Goal: Task Accomplishment & Management: Manage account settings

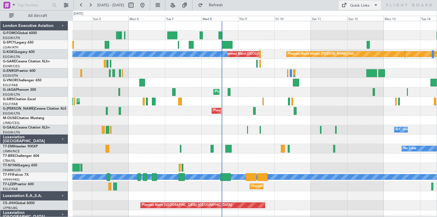
click at [374, 6] on span at bounding box center [376, 5] width 7 height 7
click at [361, 18] on button "Trip Builder" at bounding box center [360, 19] width 43 height 14
click at [228, 6] on span "Refresh" at bounding box center [216, 5] width 24 height 4
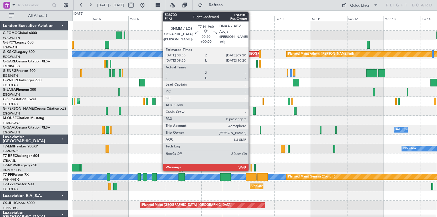
click at [251, 166] on div at bounding box center [251, 168] width 1 height 8
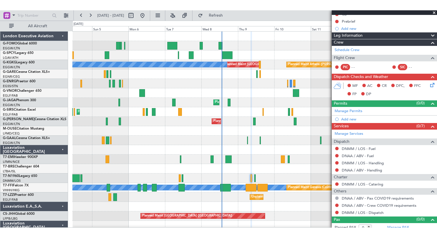
scroll to position [66, 0]
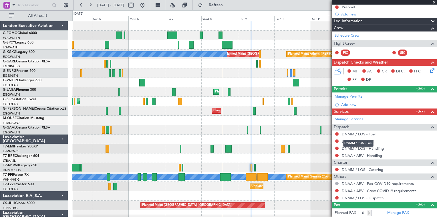
click at [349, 133] on link "DNMM / LOS - Fuel" at bounding box center [359, 134] width 34 height 5
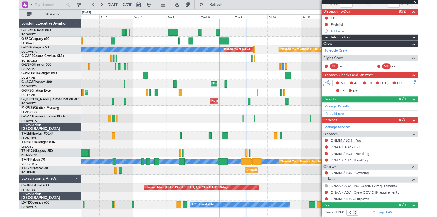
scroll to position [44, 0]
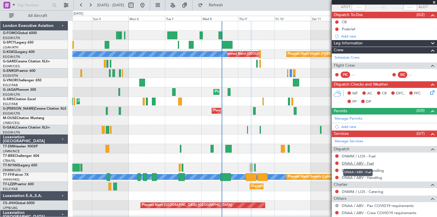
click at [349, 164] on link "DNAA / ABV - Fuel" at bounding box center [358, 163] width 32 height 5
click at [360, 170] on link "DNMM / LOS - Handling" at bounding box center [363, 170] width 42 height 5
click at [346, 178] on link "DNAA / ABV - Handling" at bounding box center [362, 177] width 40 height 5
click at [230, 8] on button "Refresh" at bounding box center [213, 5] width 34 height 9
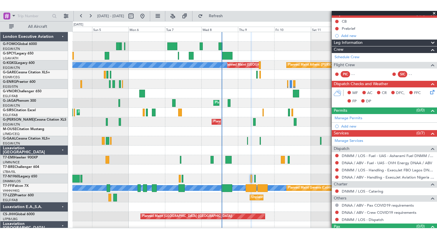
scroll to position [66, 0]
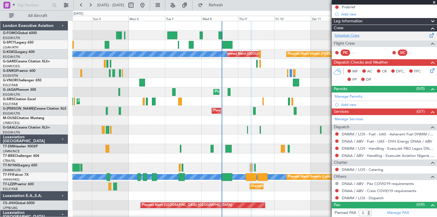
click at [352, 35] on link "Schedule Crew" at bounding box center [347, 36] width 25 height 6
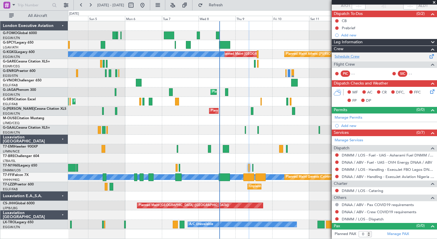
scroll to position [44, 0]
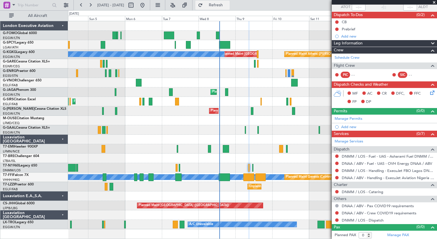
click at [228, 6] on span "Refresh" at bounding box center [216, 5] width 24 height 4
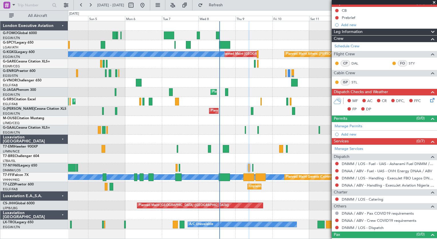
scroll to position [63, 0]
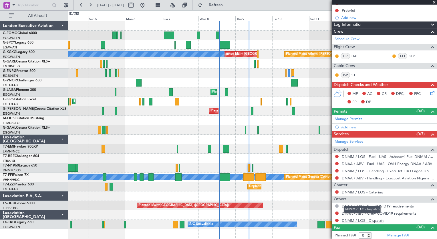
click at [360, 219] on link "DNMM / LOS - Dispatch" at bounding box center [363, 220] width 42 height 5
click at [228, 3] on span "Refresh" at bounding box center [216, 5] width 24 height 4
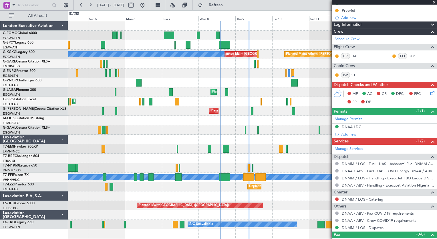
click at [433, 3] on span at bounding box center [435, 2] width 6 height 5
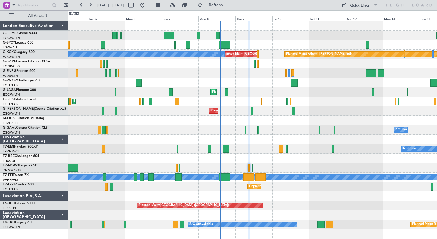
scroll to position [0, 0]
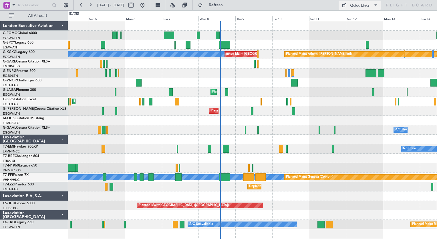
click at [376, 7] on span at bounding box center [376, 5] width 7 height 7
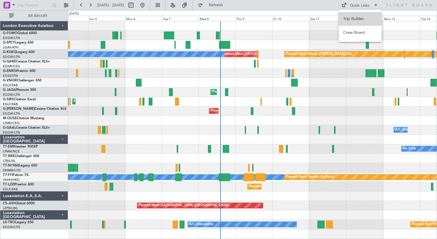
click at [353, 20] on button "Trip Builder" at bounding box center [360, 19] width 43 height 14
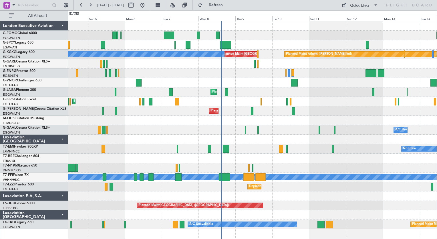
click at [277, 99] on div "Planned Maint [GEOGRAPHIC_DATA] ([GEOGRAPHIC_DATA])" at bounding box center [252, 101] width 369 height 9
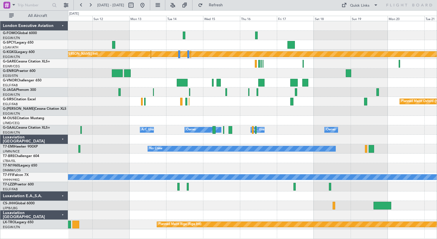
click at [78, 79] on div "Planned Maint Athens ([PERSON_NAME] Intl) Unplanned Maint [GEOGRAPHIC_DATA] (At…" at bounding box center [252, 125] width 369 height 208
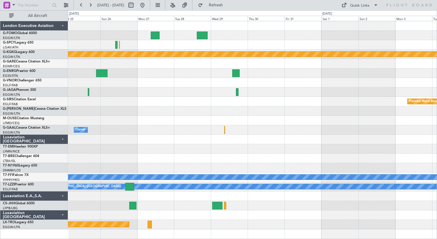
click at [141, 102] on div "Planned Maint Athens ([PERSON_NAME] Intl) Planned Maint [GEOGRAPHIC_DATA] Plann…" at bounding box center [252, 125] width 369 height 208
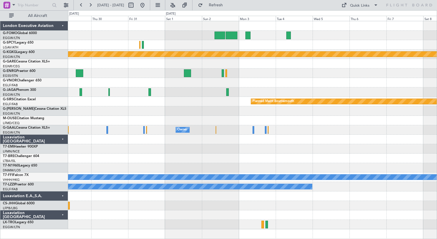
click at [212, 126] on div "Planned Maint Athens ([PERSON_NAME] Intl) Planned Maint [GEOGRAPHIC_DATA] Plann…" at bounding box center [252, 125] width 369 height 208
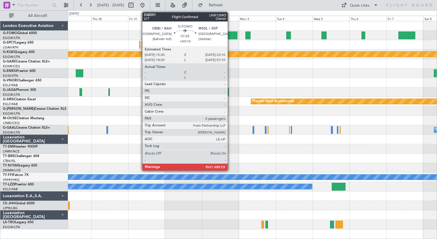
click at [230, 35] on div at bounding box center [232, 35] width 12 height 8
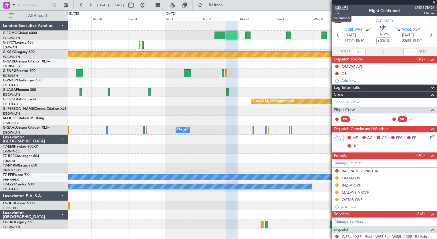
click at [342, 7] on span "538591" at bounding box center [342, 8] width 14 height 6
click at [228, 5] on span "Refresh" at bounding box center [216, 5] width 24 height 4
click at [434, 2] on span at bounding box center [435, 2] width 6 height 5
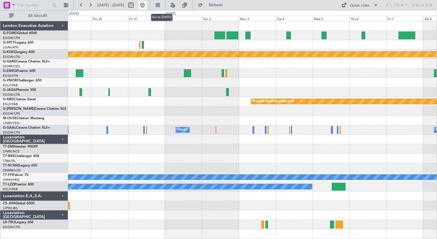
click at [147, 5] on button at bounding box center [142, 5] width 9 height 9
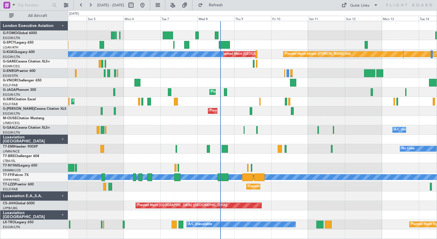
click at [244, 80] on div at bounding box center [252, 82] width 369 height 9
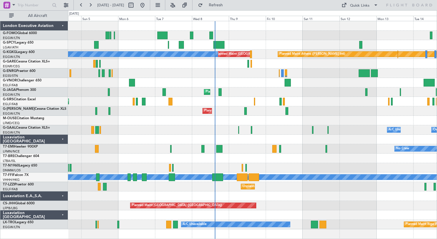
click at [260, 54] on div "Planned Maint Athens ([PERSON_NAME] Intl) Unplanned Maint [GEOGRAPHIC_DATA] (At…" at bounding box center [252, 54] width 369 height 9
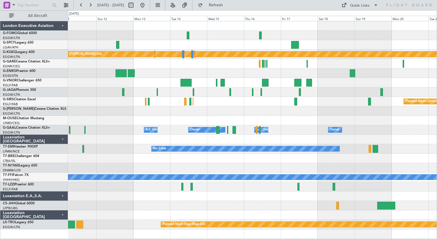
click at [90, 98] on div "Planned Maint Athens ([PERSON_NAME] Intl) Unplanned Maint [GEOGRAPHIC_DATA] (At…" at bounding box center [252, 125] width 369 height 208
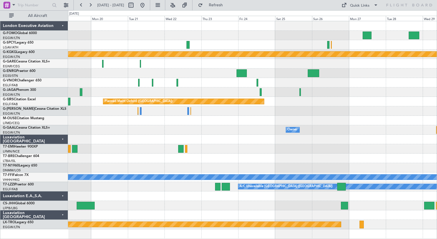
click at [55, 99] on div "Planned Maint Athens ([PERSON_NAME] Intl) Planned Maint [GEOGRAPHIC_DATA] ([GEO…" at bounding box center [218, 124] width 437 height 228
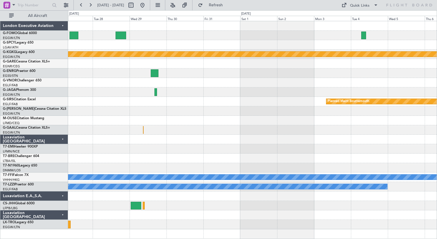
click at [29, 81] on div "Planned Maint Athens ([PERSON_NAME] Intl) Planned Maint [GEOGRAPHIC_DATA] Plann…" at bounding box center [218, 124] width 437 height 228
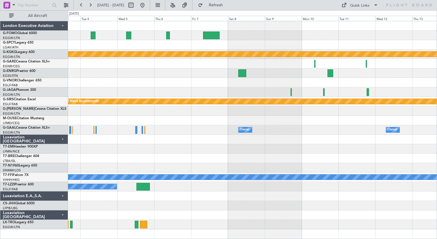
click at [265, 99] on div "Planned Maint Athens ([PERSON_NAME] Intl) Planned Maint [GEOGRAPHIC_DATA] Plann…" at bounding box center [252, 125] width 369 height 208
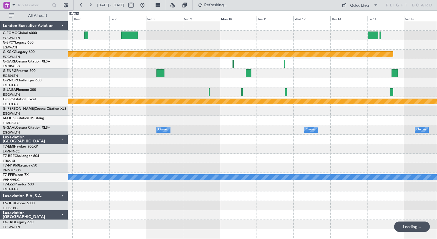
click at [244, 93] on div at bounding box center [252, 91] width 369 height 9
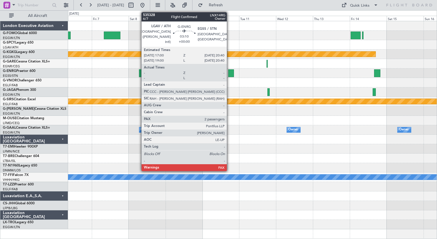
click at [230, 74] on div at bounding box center [231, 73] width 6 height 8
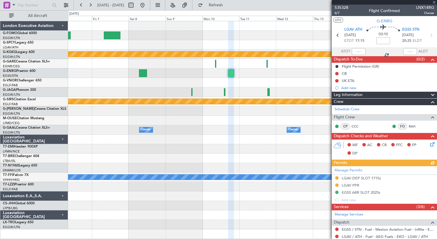
scroll to position [106, 0]
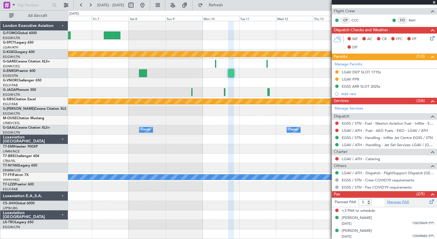
click at [405, 201] on link "Manage PAX" at bounding box center [399, 202] width 22 height 6
click at [208, 24] on div at bounding box center [252, 25] width 369 height 9
click at [433, 1] on span at bounding box center [435, 2] width 6 height 5
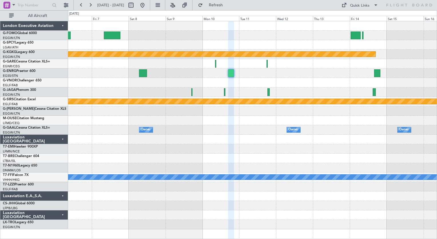
type input "0"
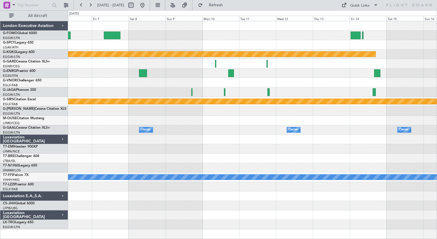
scroll to position [0, 0]
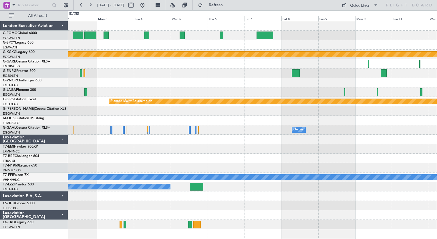
click at [328, 78] on div at bounding box center [252, 82] width 369 height 9
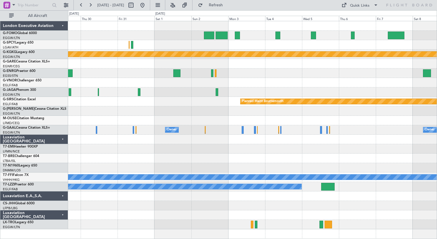
click at [318, 73] on div at bounding box center [252, 72] width 369 height 9
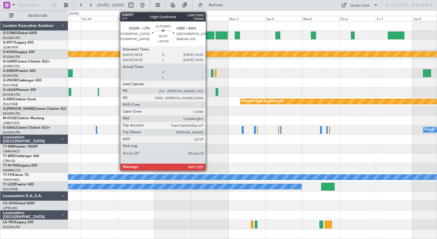
click at [208, 35] on div at bounding box center [209, 35] width 10 height 8
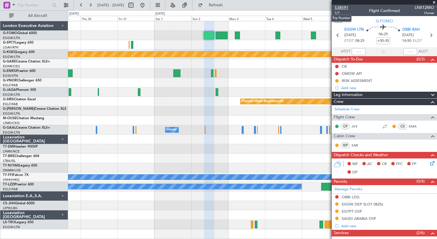
click at [345, 7] on span "538591" at bounding box center [342, 8] width 14 height 6
click at [228, 5] on span "Refresh" at bounding box center [216, 5] width 24 height 4
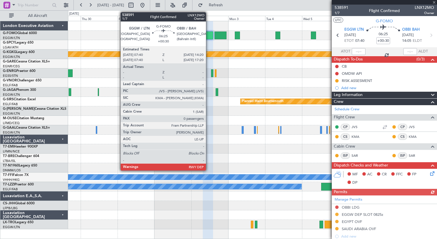
click at [209, 35] on div at bounding box center [208, 35] width 10 height 8
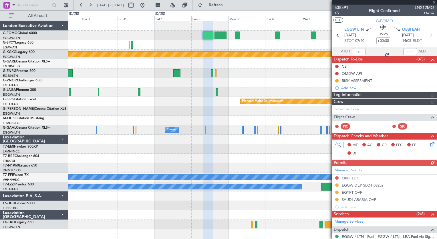
click at [389, 136] on div "538591 1/7 Flight Confirmed LNX12MO Owner UTC G-FOMO EGGW LTN [DATE] ETOT 07:40…" at bounding box center [384, 166] width 105 height 323
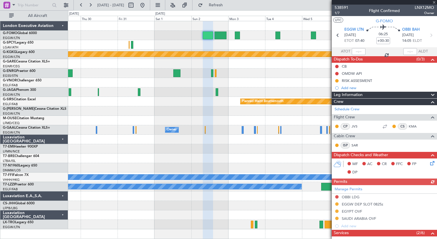
scroll to position [106, 0]
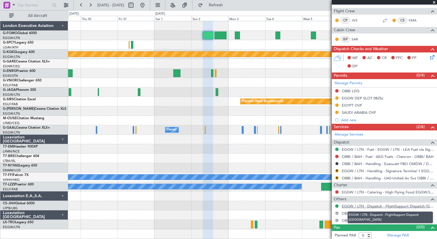
click at [357, 205] on link "EGGW / LTN - Dispatch - FlightSupport Dispatch [GEOGRAPHIC_DATA]" at bounding box center [388, 206] width 92 height 5
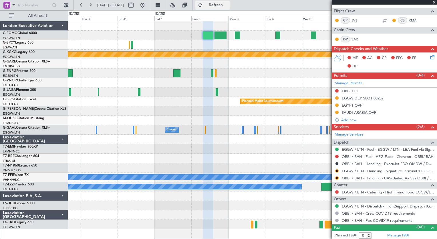
click at [228, 5] on span "Refresh" at bounding box center [216, 5] width 24 height 4
click at [433, 2] on span at bounding box center [435, 2] width 6 height 5
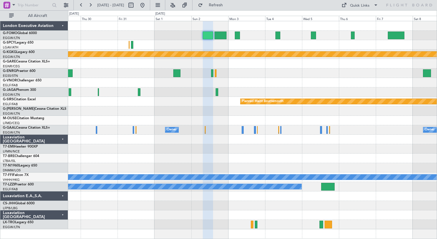
scroll to position [0, 0]
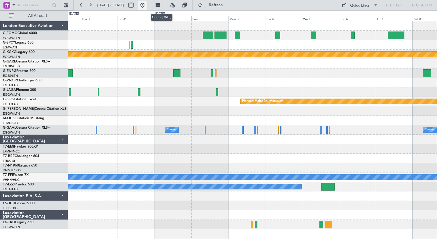
click at [147, 9] on button at bounding box center [142, 5] width 9 height 9
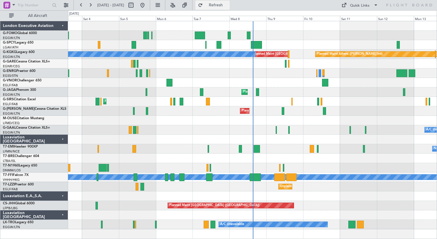
click at [228, 4] on span "Refresh" at bounding box center [216, 5] width 24 height 4
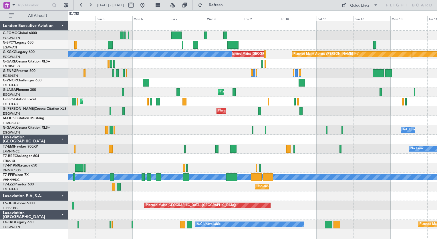
click at [259, 86] on div at bounding box center [252, 82] width 369 height 9
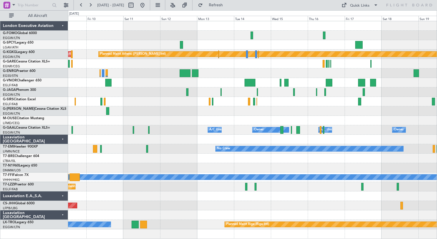
click at [133, 104] on div "Planned Maint Athens ([PERSON_NAME] Intl) Unplanned Maint [GEOGRAPHIC_DATA] (At…" at bounding box center [252, 125] width 369 height 208
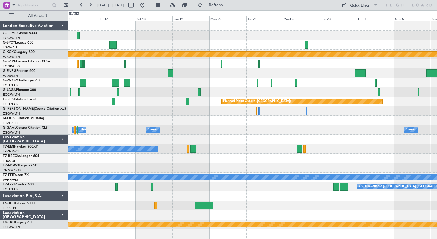
click at [137, 95] on div "Planned Maint Athens ([PERSON_NAME] Intl) Planned Maint [GEOGRAPHIC_DATA] ([GEO…" at bounding box center [252, 125] width 369 height 208
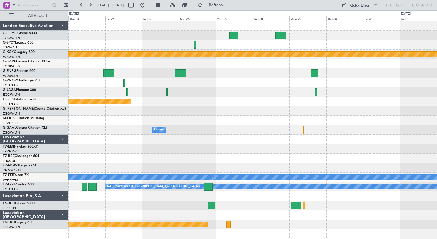
click at [105, 125] on div "Planned Maint Athens ([PERSON_NAME] Intl) Planned Maint [GEOGRAPHIC_DATA] ([GEO…" at bounding box center [252, 125] width 369 height 208
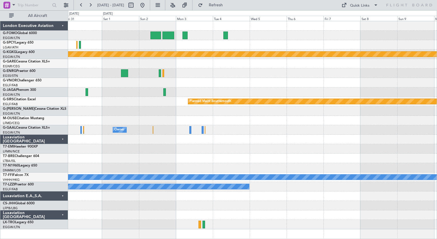
click at [68, 121] on div "Planned Maint Athens ([PERSON_NAME] Intl) Planned Maint [GEOGRAPHIC_DATA] Plann…" at bounding box center [218, 124] width 437 height 228
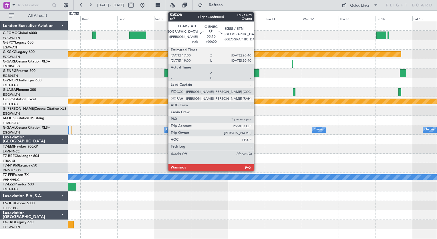
click at [257, 72] on div at bounding box center [257, 73] width 6 height 8
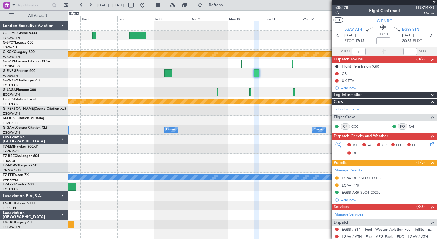
scroll to position [119, 0]
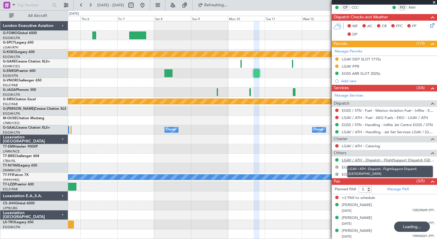
click at [349, 157] on link "LGAV / ATH - Dispatch - FlightSupport Dispatch [GEOGRAPHIC_DATA]" at bounding box center [388, 159] width 92 height 5
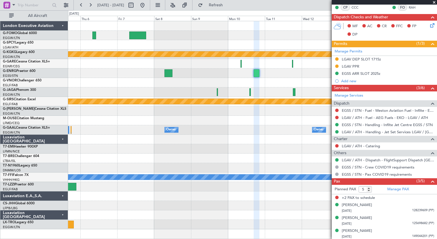
click at [434, 3] on span at bounding box center [435, 2] width 6 height 5
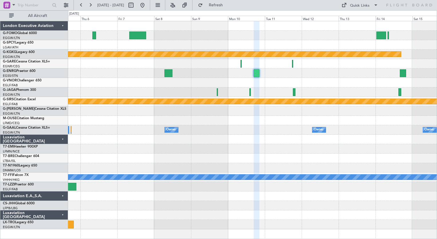
type input "0"
click at [147, 6] on button at bounding box center [142, 5] width 9 height 9
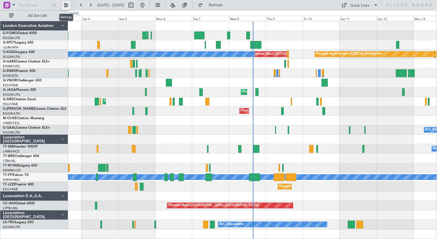
click at [66, 6] on button at bounding box center [66, 5] width 9 height 9
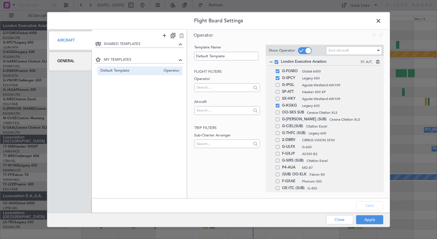
click at [68, 61] on div "General" at bounding box center [70, 61] width 43 height 19
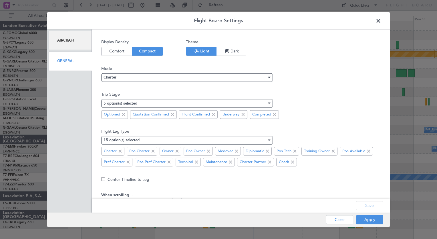
click at [236, 52] on span "Dark" at bounding box center [231, 51] width 29 height 9
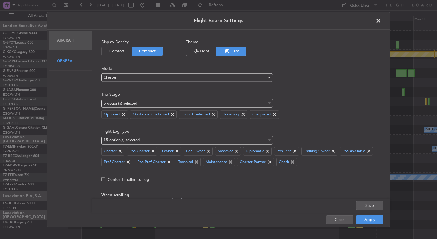
click at [204, 50] on span "Light" at bounding box center [201, 51] width 30 height 9
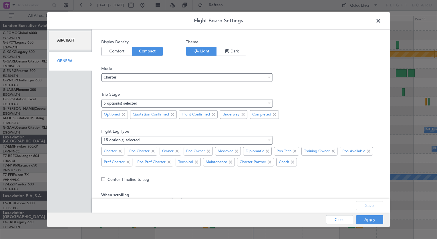
click at [382, 21] on span at bounding box center [382, 22] width 0 height 11
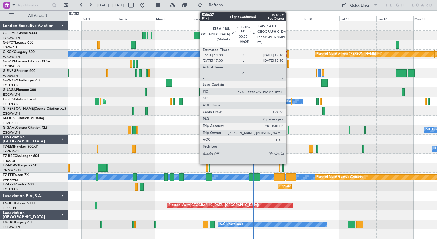
click at [289, 54] on div at bounding box center [288, 54] width 2 height 8
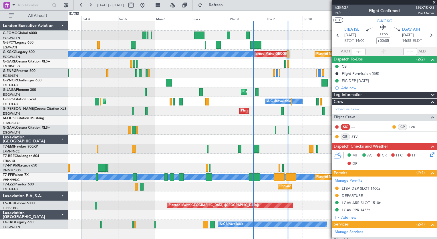
click at [434, 3] on span at bounding box center [435, 2] width 6 height 5
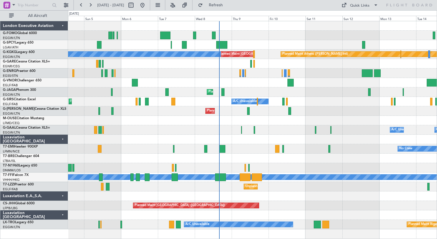
click at [250, 89] on div "Unplanned Maint [GEOGRAPHIC_DATA] Planned Maint [GEOGRAPHIC_DATA] Planned Maint…" at bounding box center [252, 125] width 369 height 208
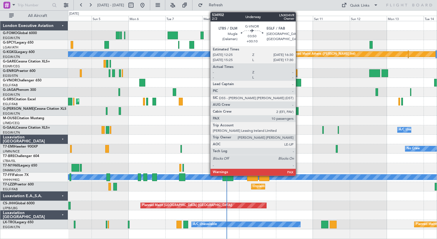
click at [299, 80] on div at bounding box center [298, 83] width 6 height 8
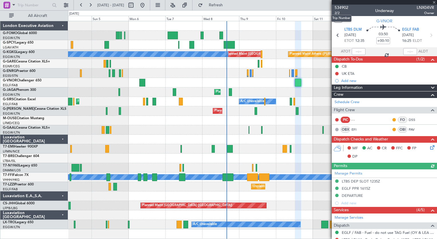
click at [344, 8] on span "534902" at bounding box center [342, 8] width 14 height 6
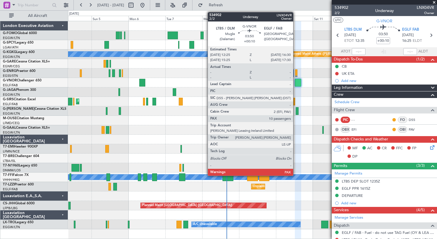
click at [296, 82] on div at bounding box center [298, 83] width 6 height 8
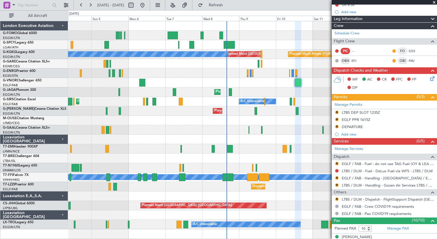
scroll to position [88, 0]
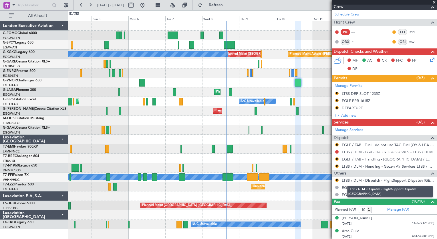
click at [354, 180] on link "LTBS / DLM - Dispatch - FlightSupport Dispatch [GEOGRAPHIC_DATA]" at bounding box center [388, 180] width 92 height 5
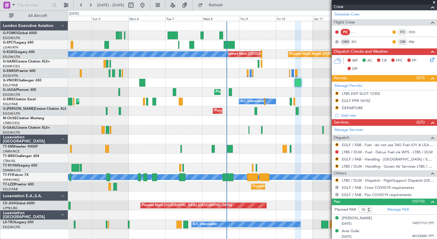
click at [435, 1] on span at bounding box center [435, 2] width 6 height 5
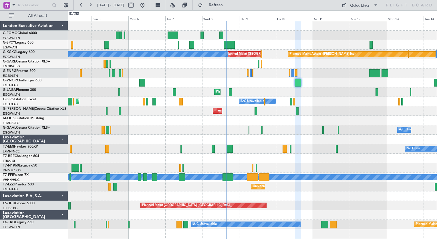
type input "0"
click at [228, 4] on span "Refresh" at bounding box center [216, 5] width 24 height 4
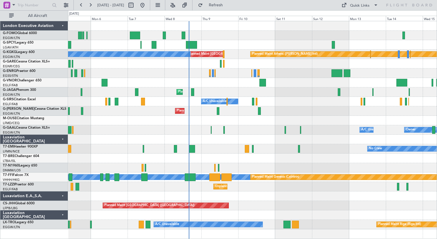
click at [285, 108] on div "Unplanned Maint Bremen Planned Maint Athens (Eleftherios Venizelos Intl) Unplan…" at bounding box center [252, 125] width 369 height 208
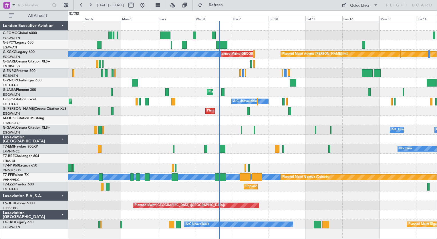
click at [308, 91] on div "Planned Maint [GEOGRAPHIC_DATA] ([GEOGRAPHIC_DATA])" at bounding box center [252, 91] width 369 height 9
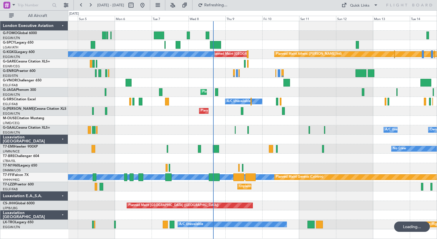
click at [246, 83] on div at bounding box center [252, 82] width 369 height 9
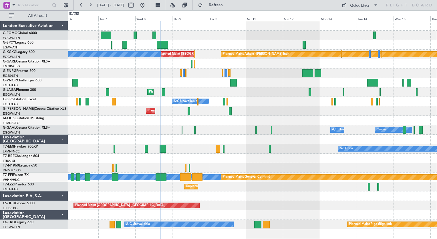
click at [227, 86] on div "Planned Maint Athens (Eleftherios Venizelos Intl) Unplanned Maint Istanbul (Ata…" at bounding box center [252, 125] width 369 height 208
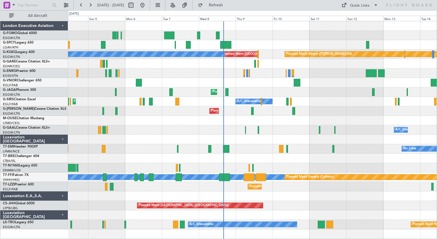
click at [337, 102] on div "Unplanned Maint Bremen Planned Maint Bremen Planned Maint Athens (Eleftherios V…" at bounding box center [252, 125] width 369 height 208
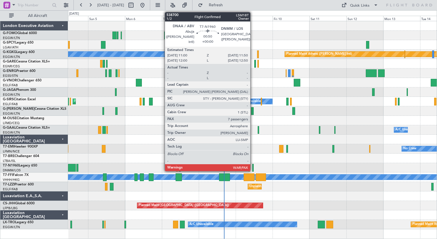
click at [253, 167] on div at bounding box center [252, 168] width 1 height 8
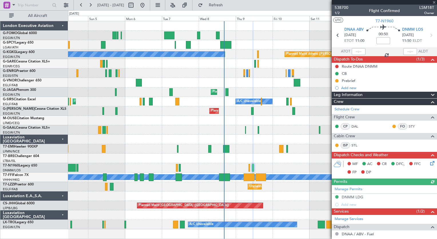
click at [267, 64] on div at bounding box center [252, 63] width 369 height 9
click at [435, 2] on span at bounding box center [435, 2] width 6 height 5
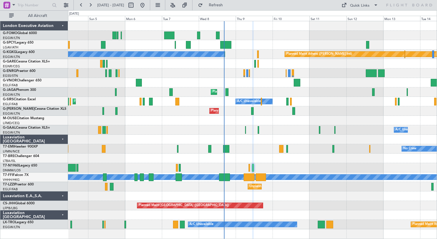
type input "0"
